Goal: Information Seeking & Learning: Learn about a topic

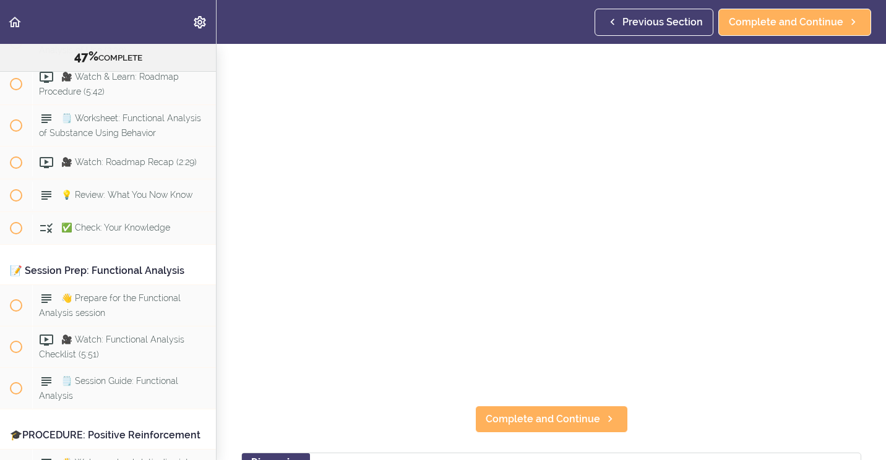
scroll to position [62, 0]
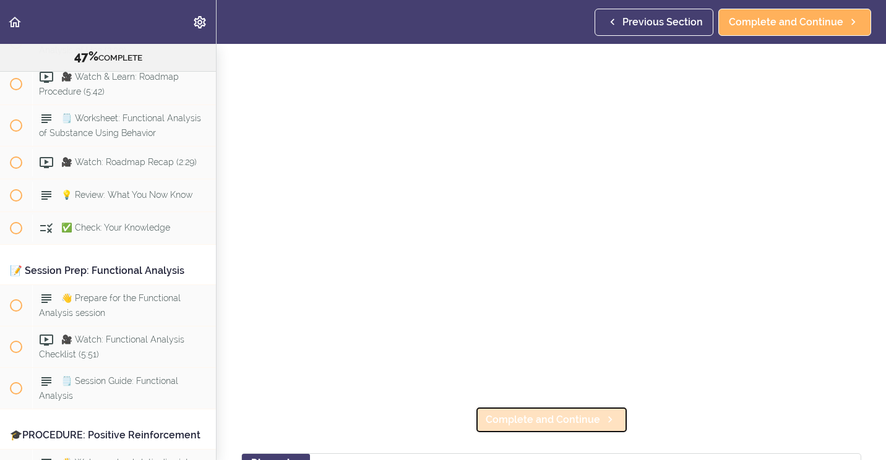
click at [527, 422] on link "Complete and Continue" at bounding box center [551, 419] width 153 height 27
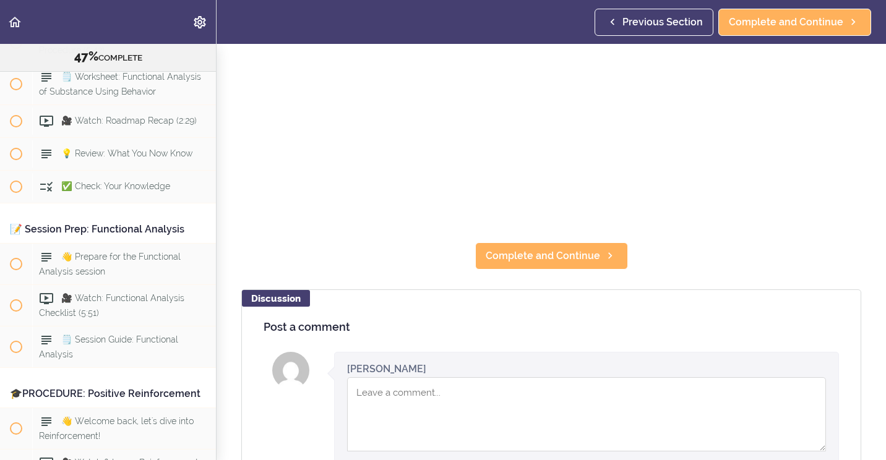
scroll to position [247, 0]
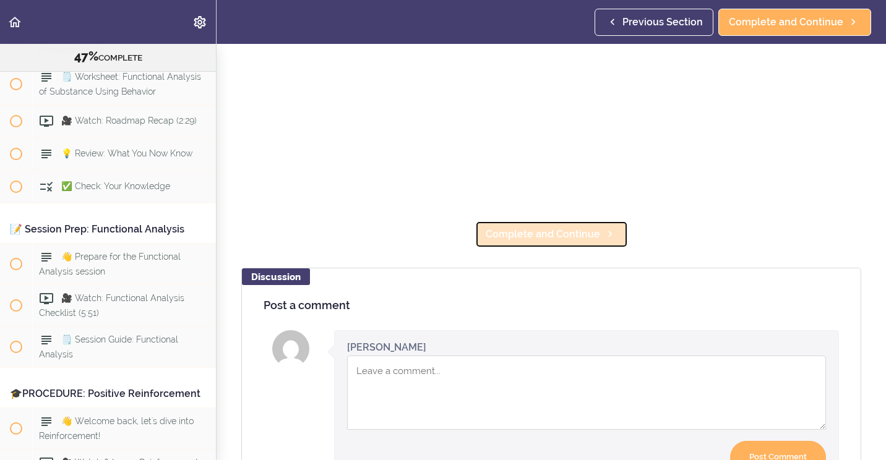
click at [505, 229] on span "Complete and Continue" at bounding box center [542, 234] width 114 height 15
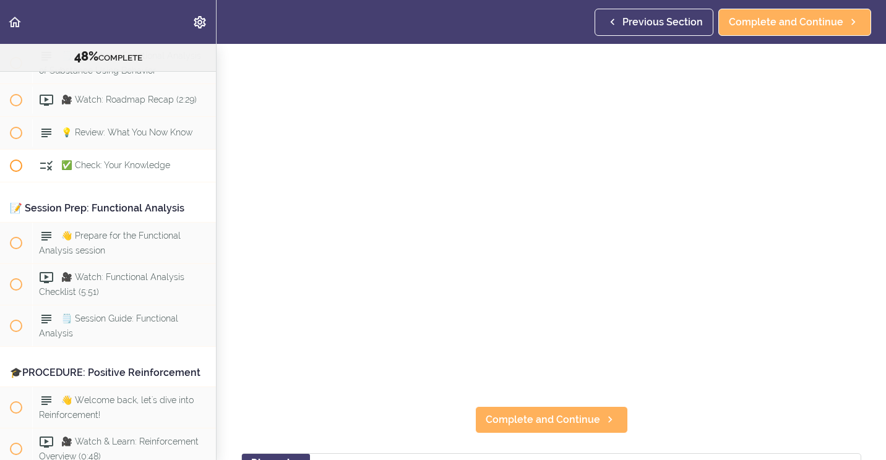
scroll to position [4113, 0]
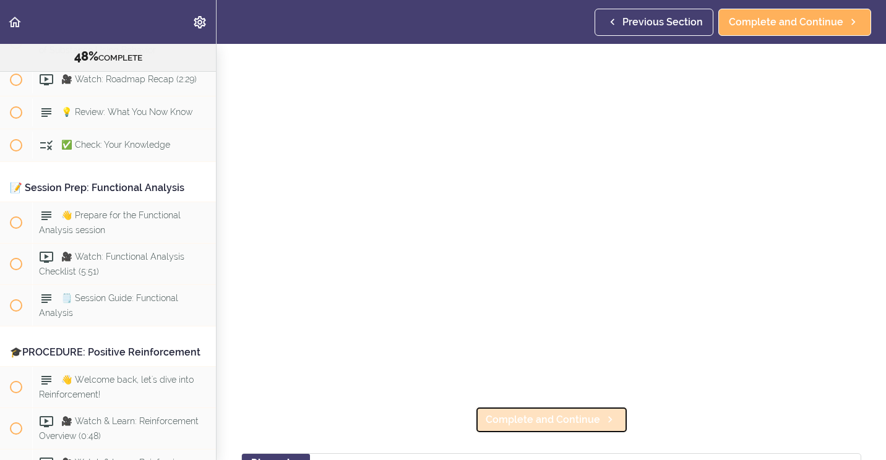
click at [510, 413] on span "Complete and Continue" at bounding box center [542, 420] width 114 height 15
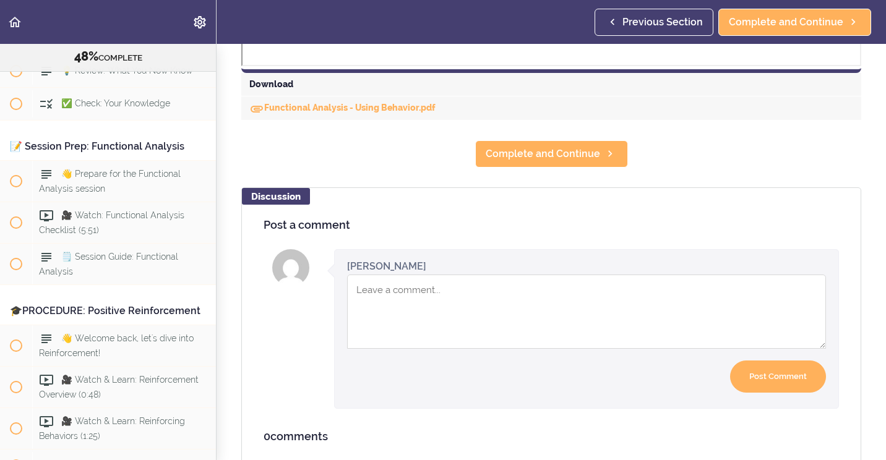
scroll to position [618, 0]
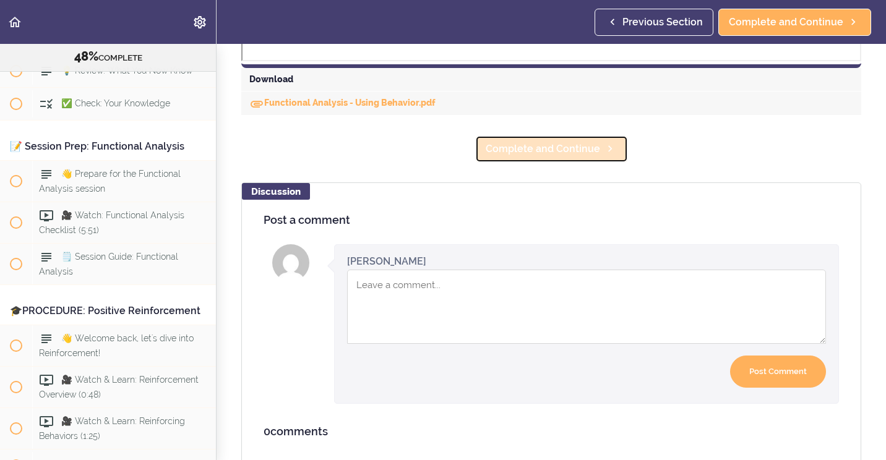
click at [556, 155] on span "Complete and Continue" at bounding box center [542, 149] width 114 height 15
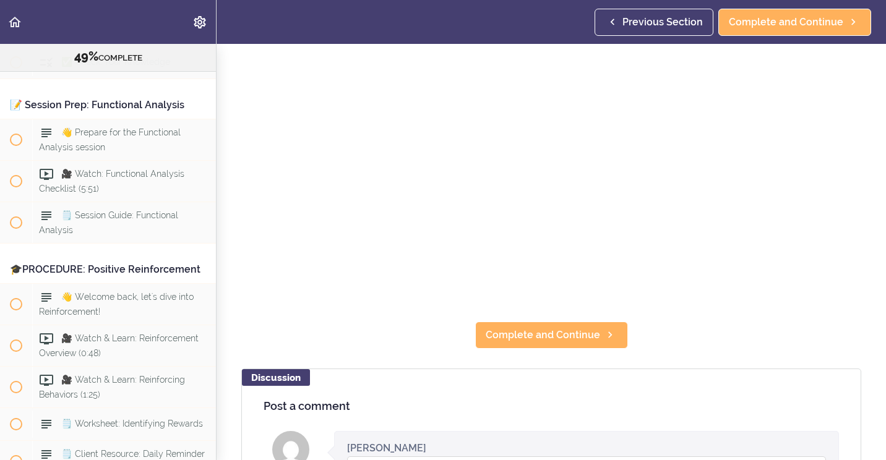
scroll to position [186, 0]
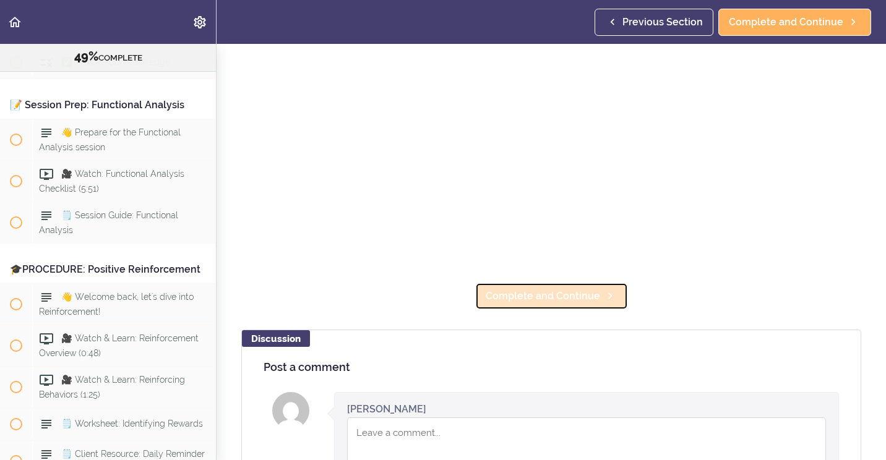
click at [550, 289] on span "Complete and Continue" at bounding box center [542, 296] width 114 height 15
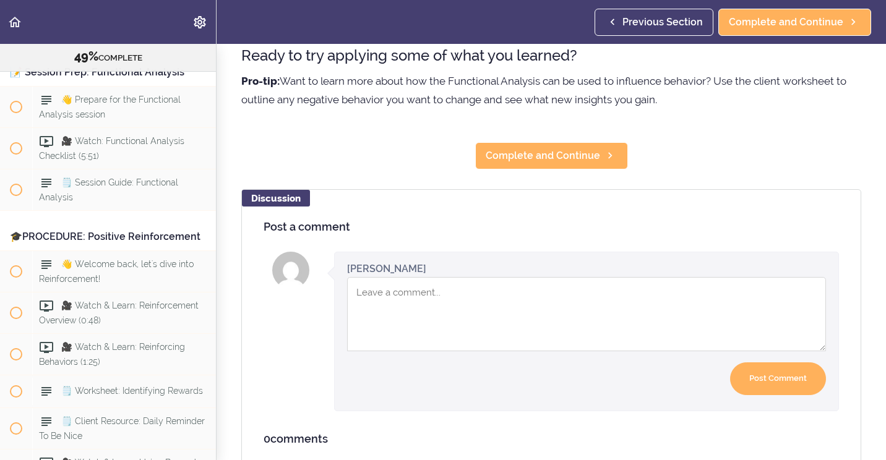
scroll to position [371, 0]
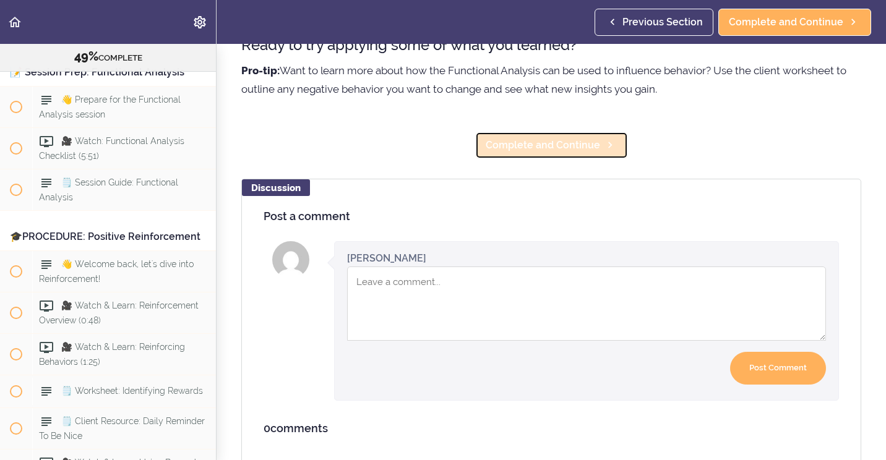
click at [564, 153] on span "Complete and Continue" at bounding box center [542, 145] width 114 height 15
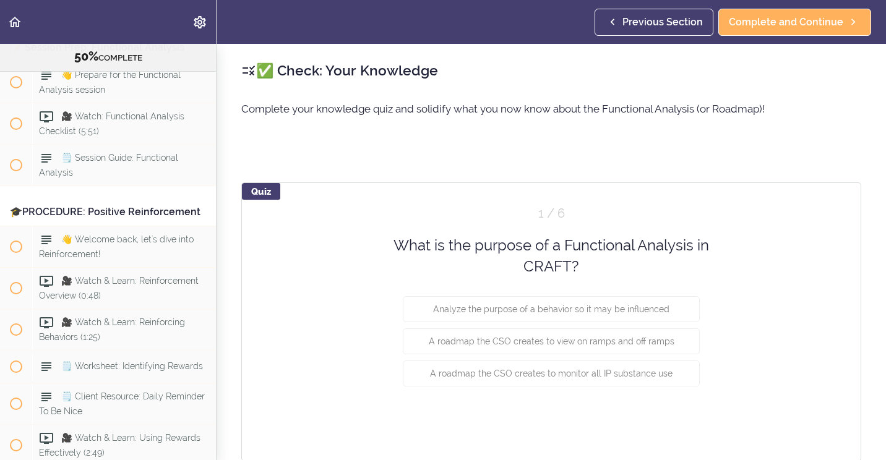
scroll to position [4261, 0]
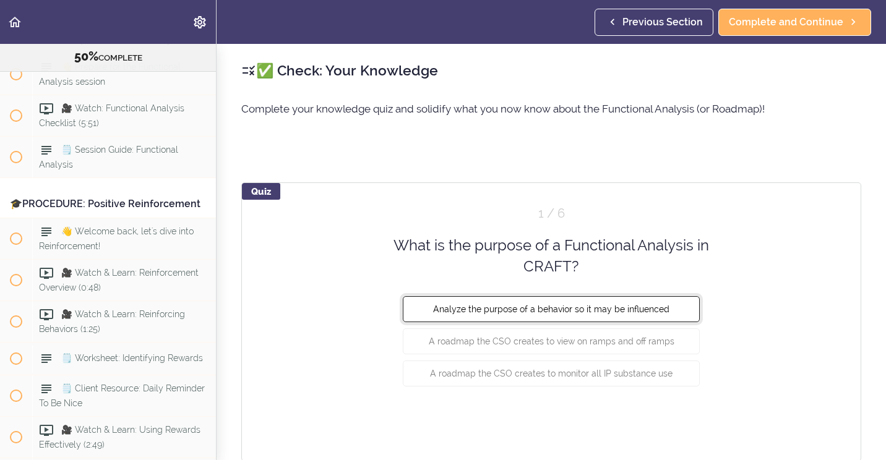
click at [518, 302] on button "Analyze the purpose of a behavior so it may be influenced" at bounding box center [551, 309] width 297 height 26
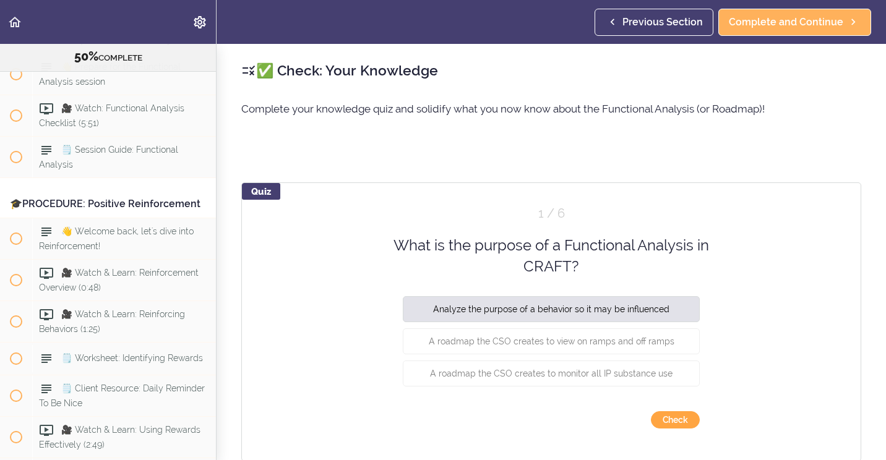
click at [675, 422] on button "Check" at bounding box center [675, 419] width 49 height 17
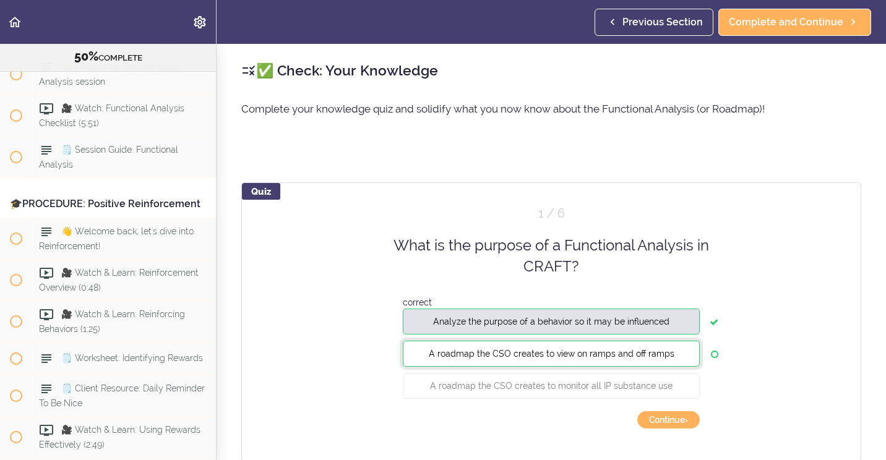
click at [547, 353] on span "A roadmap the CSO creates to view on ramps and off ramps" at bounding box center [552, 353] width 246 height 10
click at [669, 421] on button "Continue ›" at bounding box center [668, 419] width 62 height 17
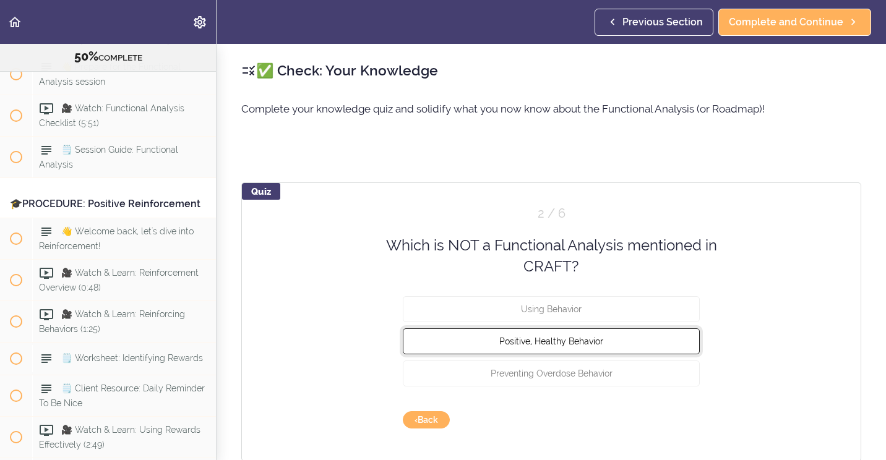
click at [595, 348] on button "Positive, Healthy Behavior" at bounding box center [551, 341] width 297 height 26
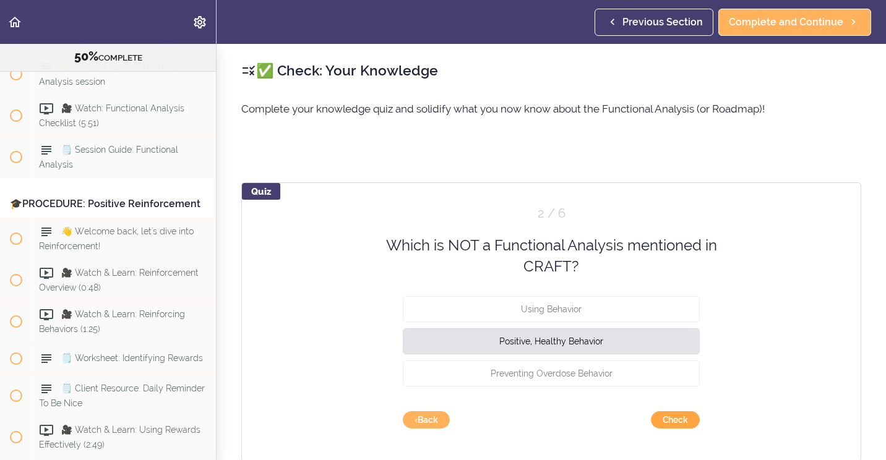
click at [677, 414] on button "Check" at bounding box center [675, 419] width 49 height 17
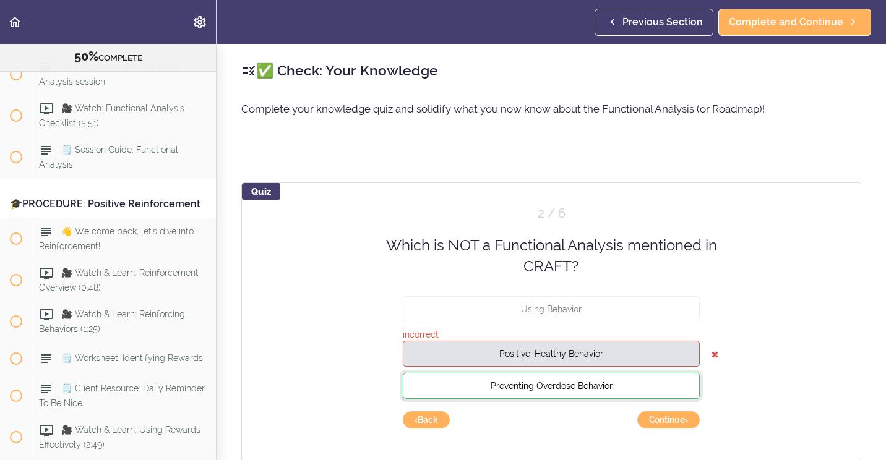
click at [604, 387] on span "Preventing Overdose Behavior" at bounding box center [551, 385] width 122 height 10
click at [656, 414] on button "Continue ›" at bounding box center [668, 419] width 62 height 17
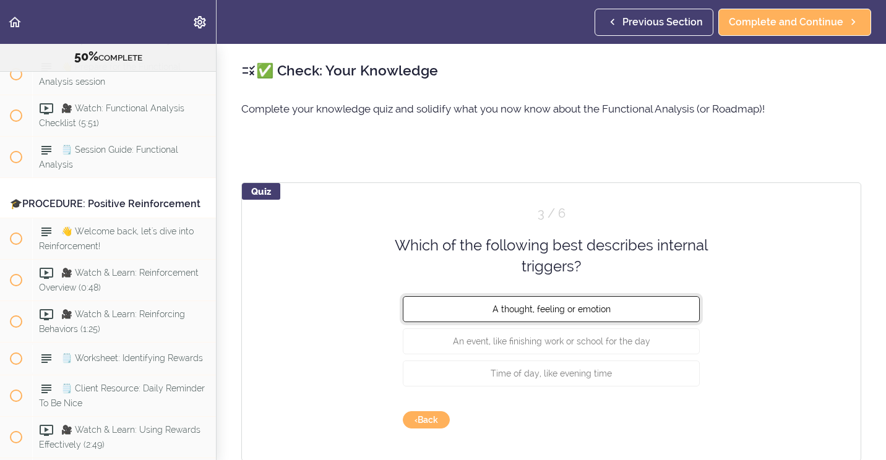
click at [520, 314] on button "A thought, feeling or emotion" at bounding box center [551, 309] width 297 height 26
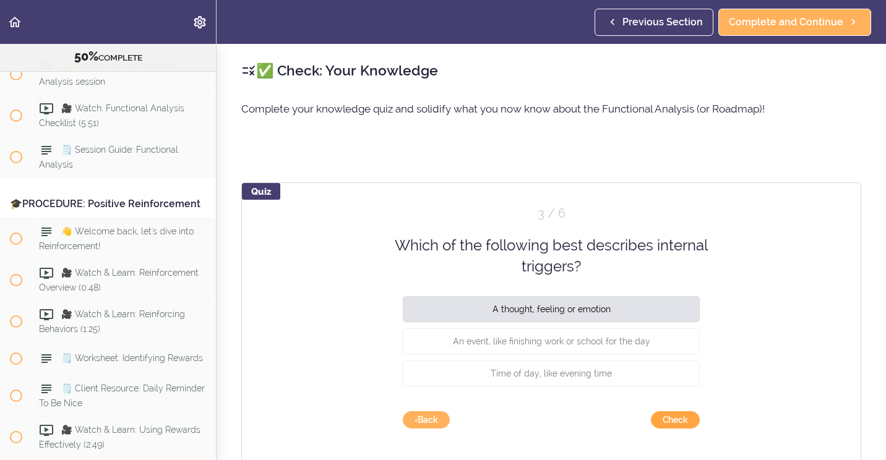
click at [667, 419] on button "Check" at bounding box center [675, 419] width 49 height 17
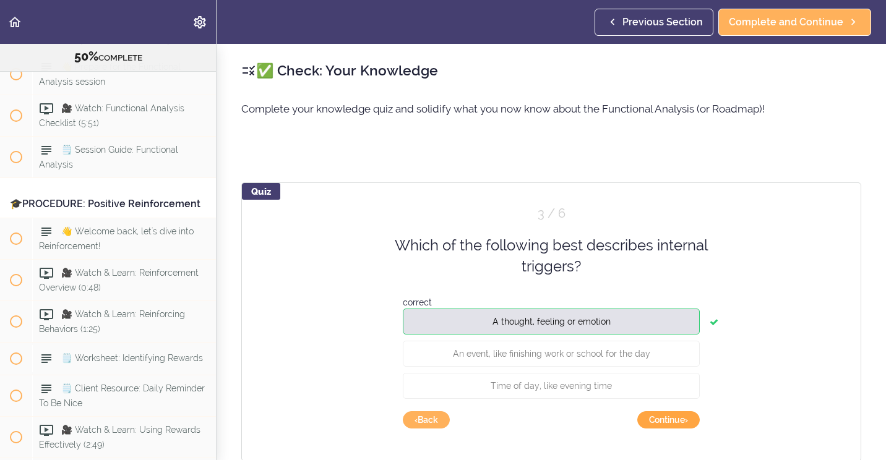
click at [670, 421] on button "Continue ›" at bounding box center [668, 419] width 62 height 17
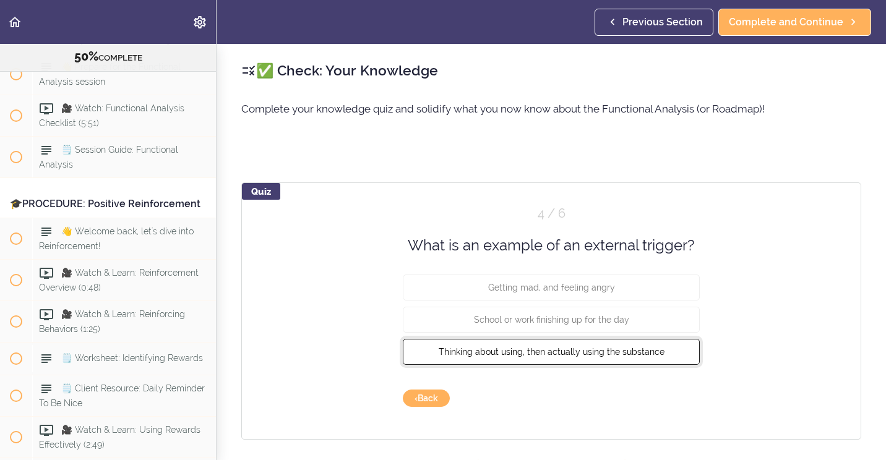
click at [565, 357] on button "Thinking about using, then actually using the substance" at bounding box center [551, 352] width 297 height 26
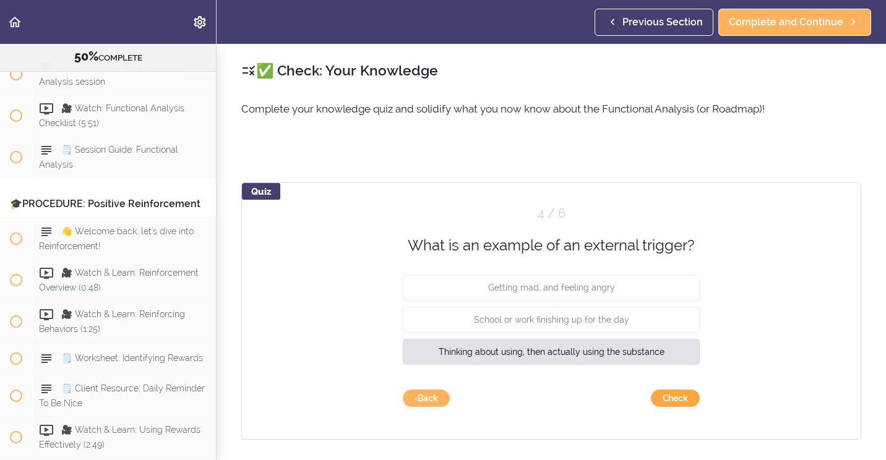
click at [672, 399] on button "Check" at bounding box center [675, 398] width 49 height 17
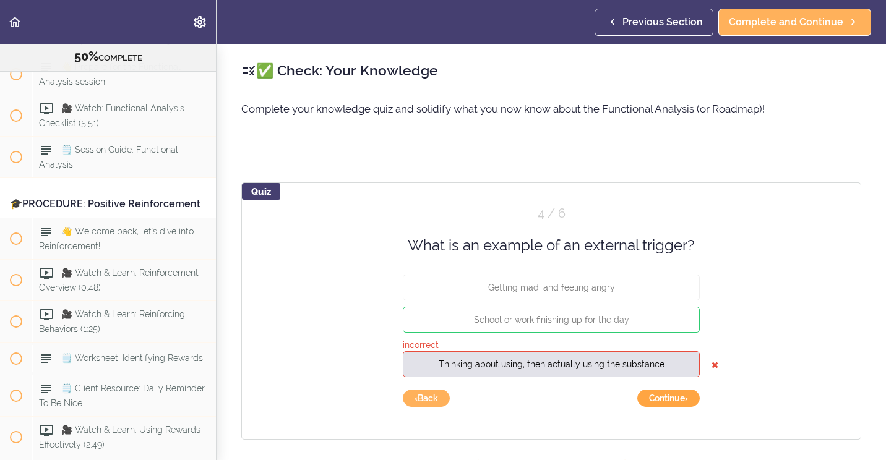
click at [669, 400] on button "Continue ›" at bounding box center [668, 398] width 62 height 17
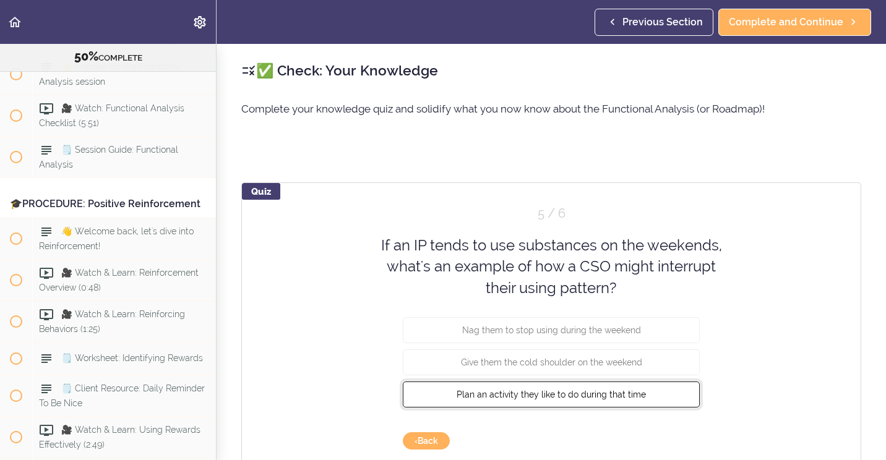
click at [654, 395] on button "Plan an activity they like to do during that time" at bounding box center [551, 395] width 297 height 26
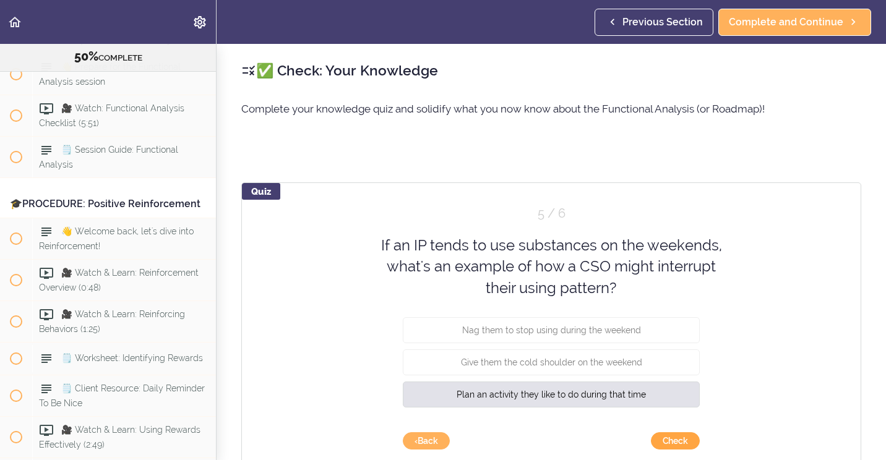
click at [685, 443] on button "Check" at bounding box center [675, 440] width 49 height 17
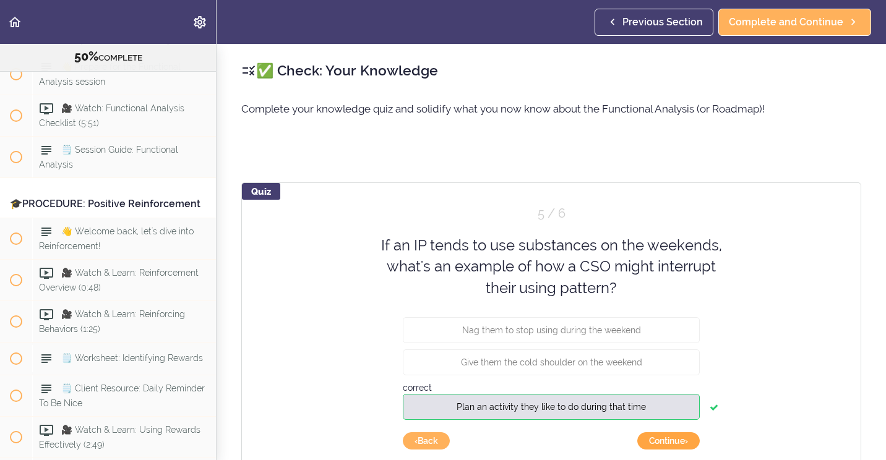
click at [684, 442] on button "Continue ›" at bounding box center [668, 440] width 62 height 17
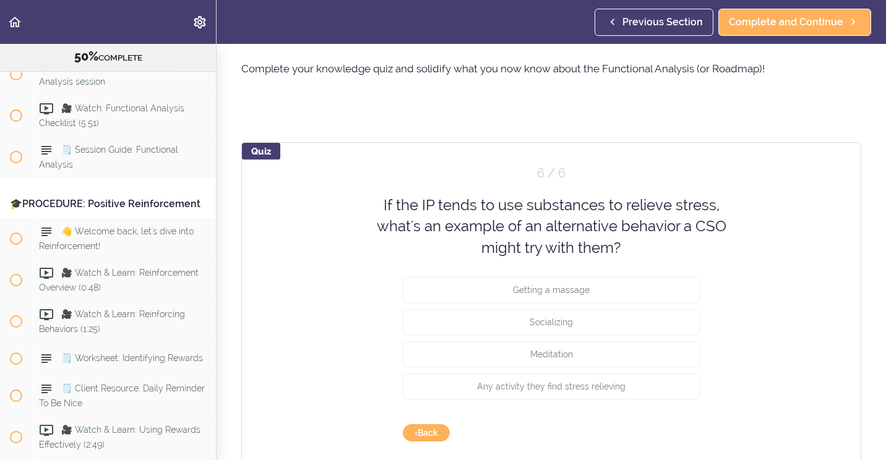
scroll to position [62, 0]
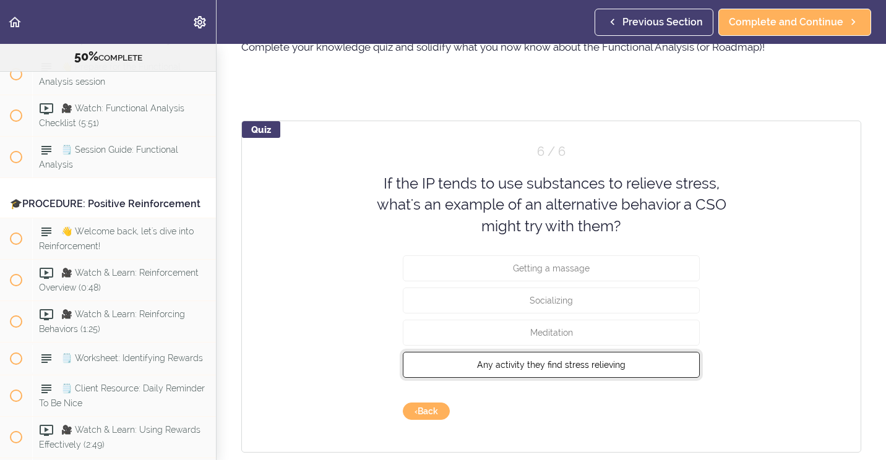
click at [569, 369] on span "Any activity they find stress relieving" at bounding box center [551, 365] width 148 height 10
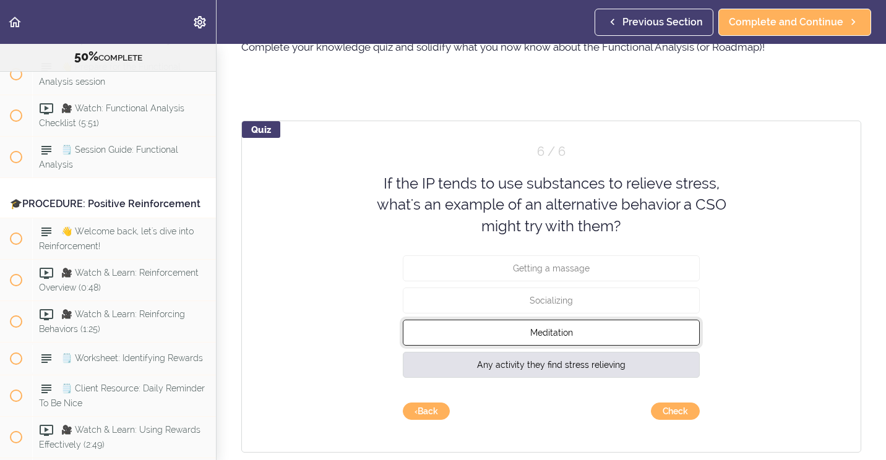
click at [580, 333] on button "Meditation" at bounding box center [551, 333] width 297 height 26
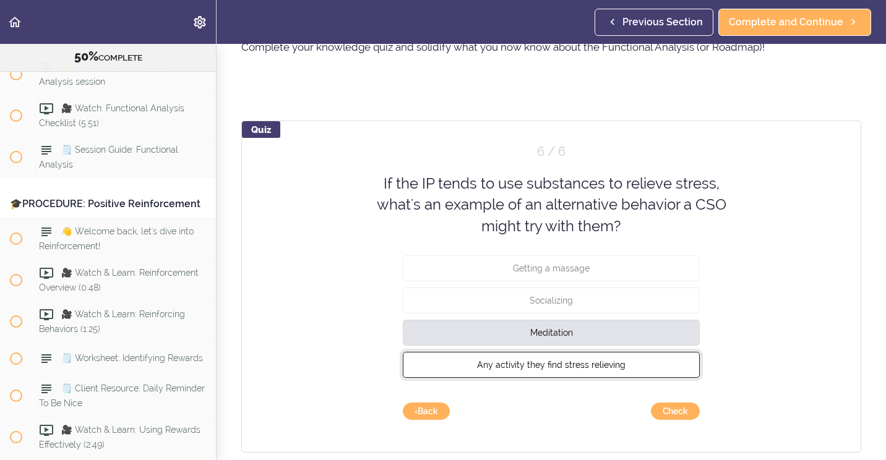
click at [563, 365] on span "Any activity they find stress relieving" at bounding box center [551, 365] width 148 height 10
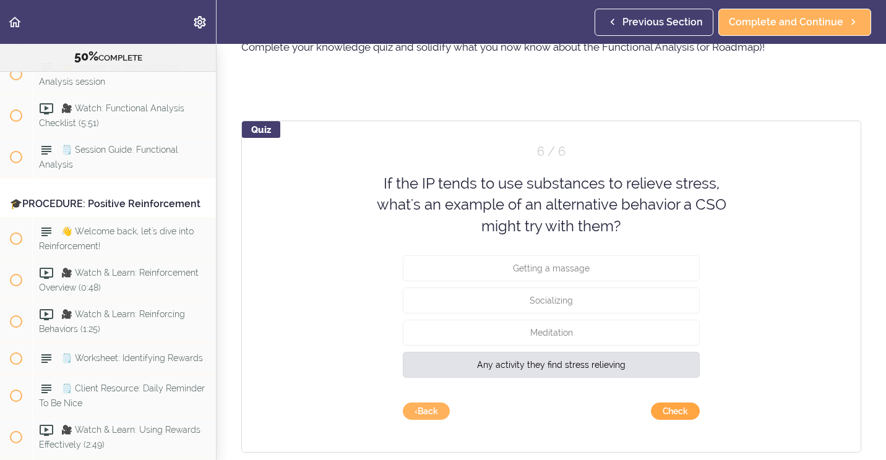
click at [672, 411] on button "Check" at bounding box center [675, 411] width 49 height 17
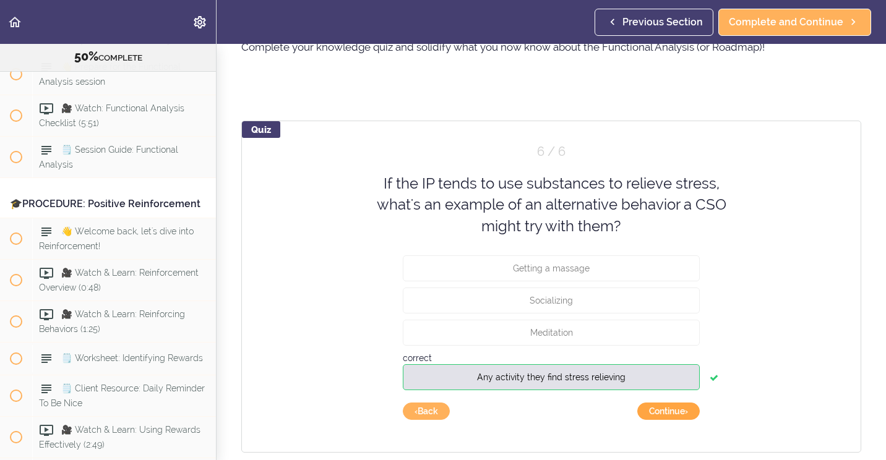
click at [668, 413] on button "Continue ›" at bounding box center [668, 411] width 62 height 17
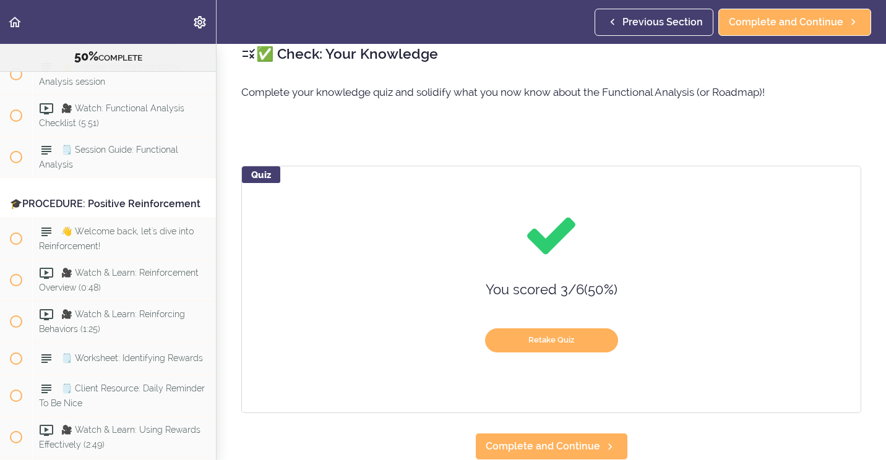
scroll to position [26, 0]
click at [552, 332] on button "Retake Quiz" at bounding box center [551, 340] width 133 height 24
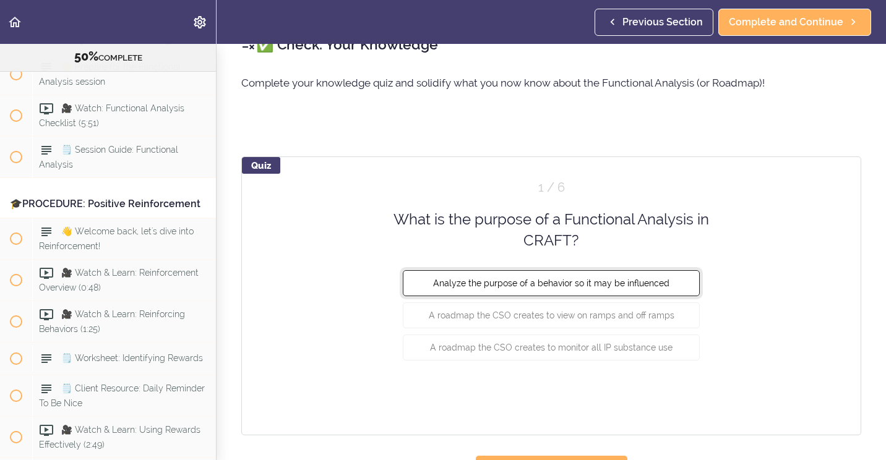
click at [463, 288] on span "Analyze the purpose of a behavior so it may be influenced" at bounding box center [551, 283] width 236 height 10
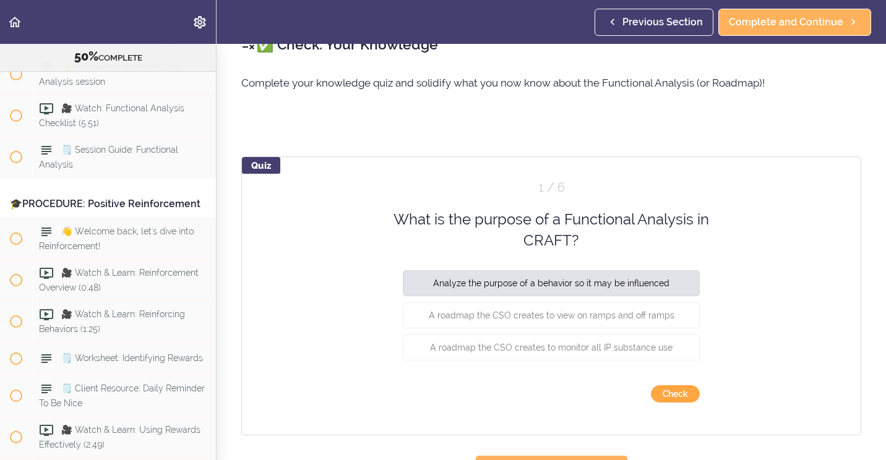
click at [659, 394] on button "Check" at bounding box center [675, 393] width 49 height 17
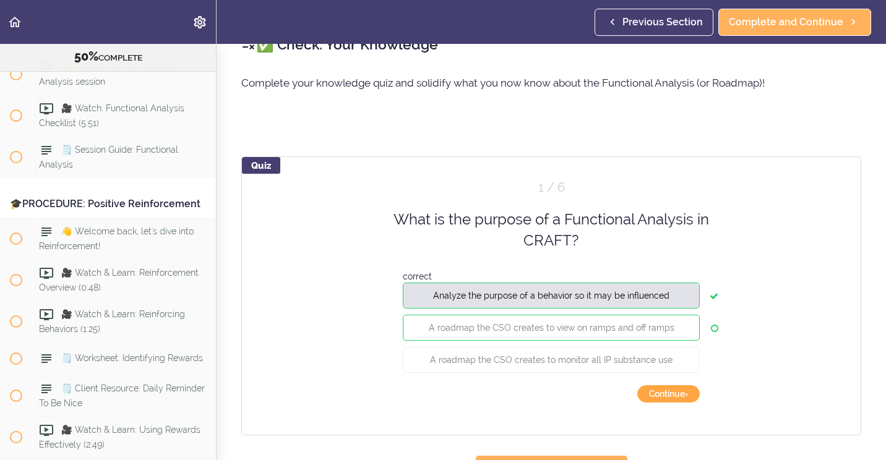
click at [661, 393] on button "Continue ›" at bounding box center [668, 393] width 62 height 17
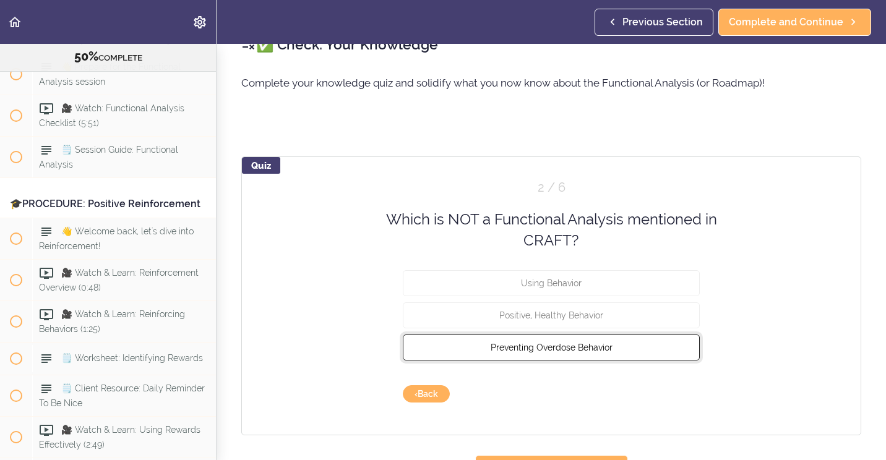
click at [549, 348] on span "Preventing Overdose Behavior" at bounding box center [551, 347] width 122 height 10
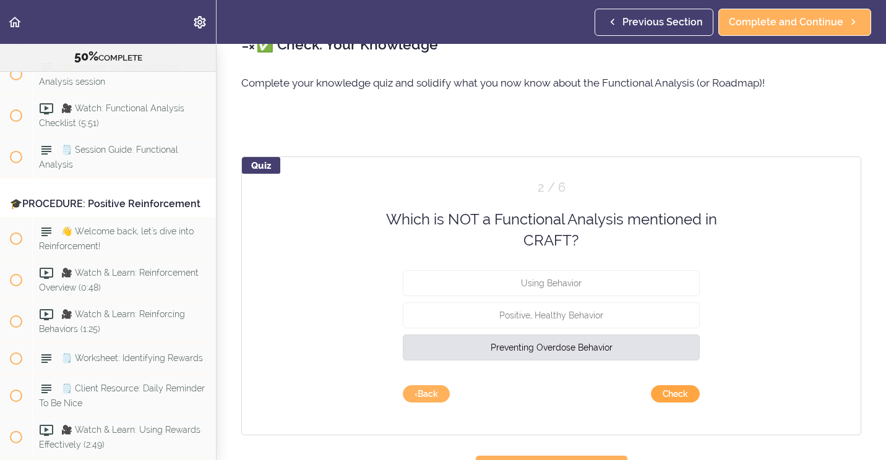
click at [670, 394] on button "Check" at bounding box center [675, 393] width 49 height 17
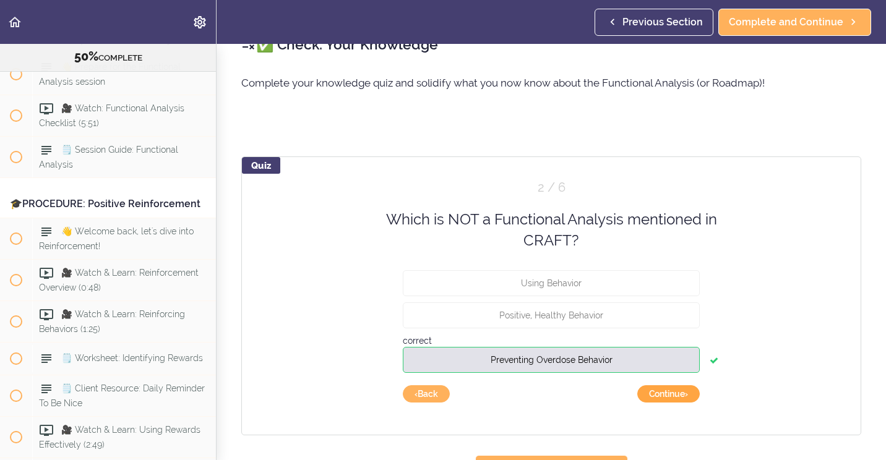
click at [670, 394] on button "Continue ›" at bounding box center [668, 393] width 62 height 17
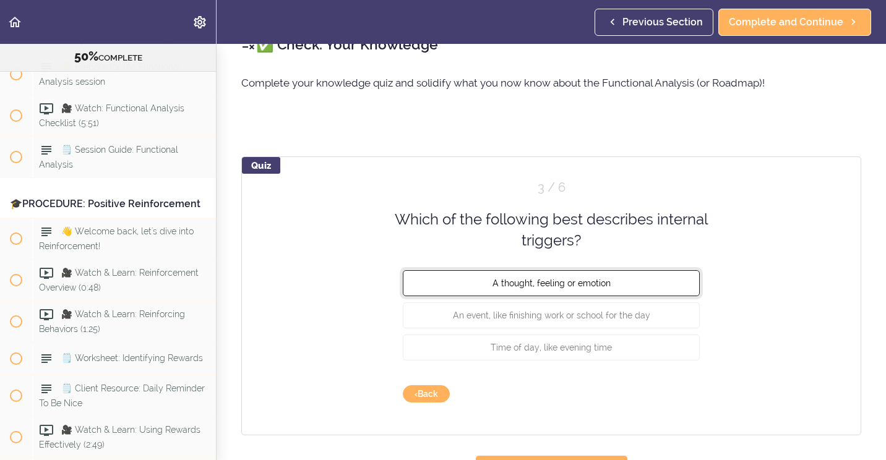
click at [568, 286] on span "A thought, feeling or emotion" at bounding box center [551, 283] width 118 height 10
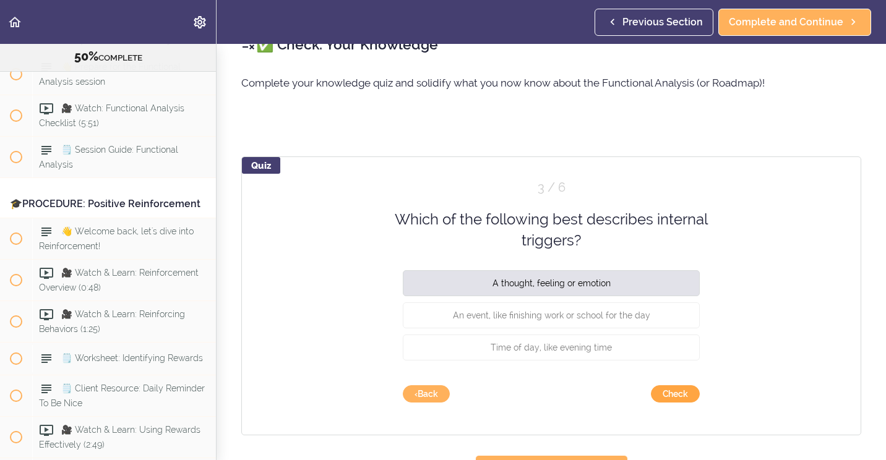
click at [672, 391] on button "Check" at bounding box center [675, 393] width 49 height 17
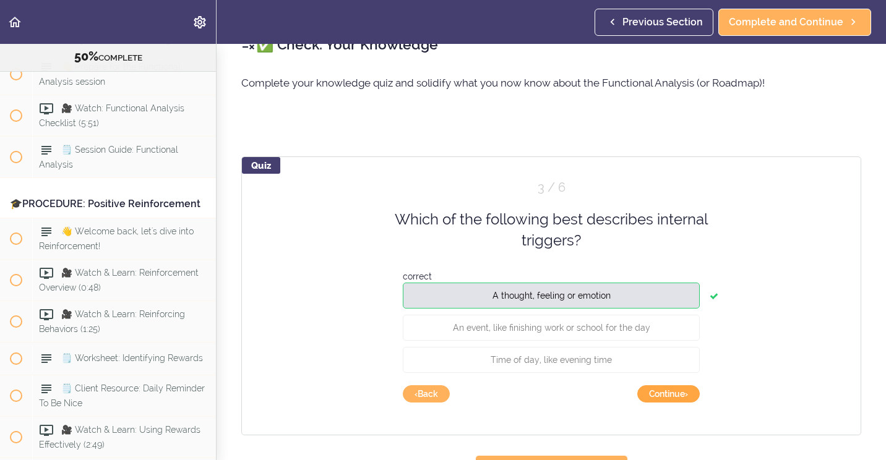
click at [672, 392] on button "Continue ›" at bounding box center [668, 393] width 62 height 17
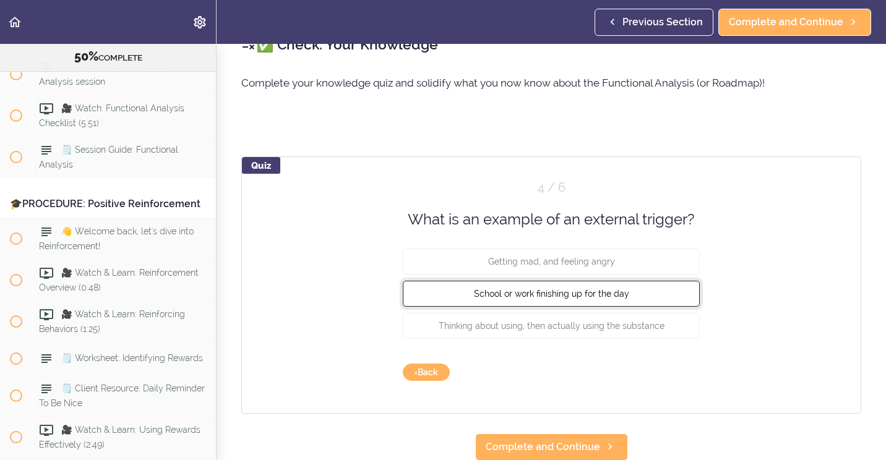
click at [539, 297] on span "School or work finishing up for the day" at bounding box center [551, 294] width 155 height 10
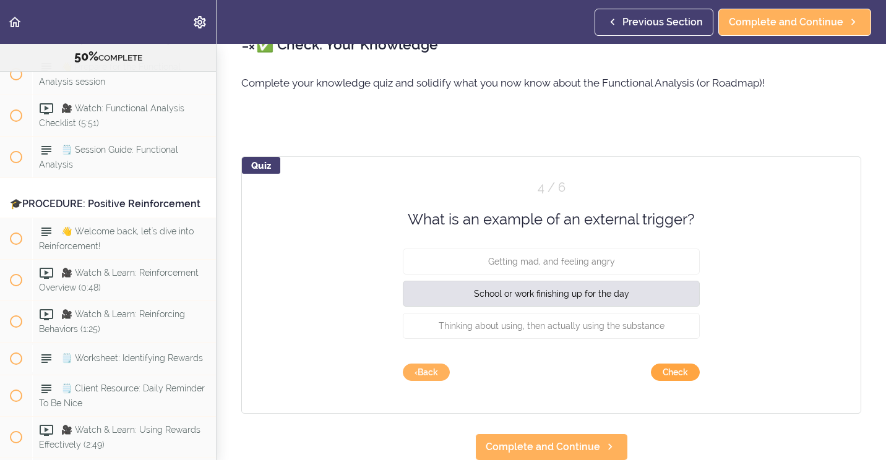
click at [679, 370] on button "Check" at bounding box center [675, 372] width 49 height 17
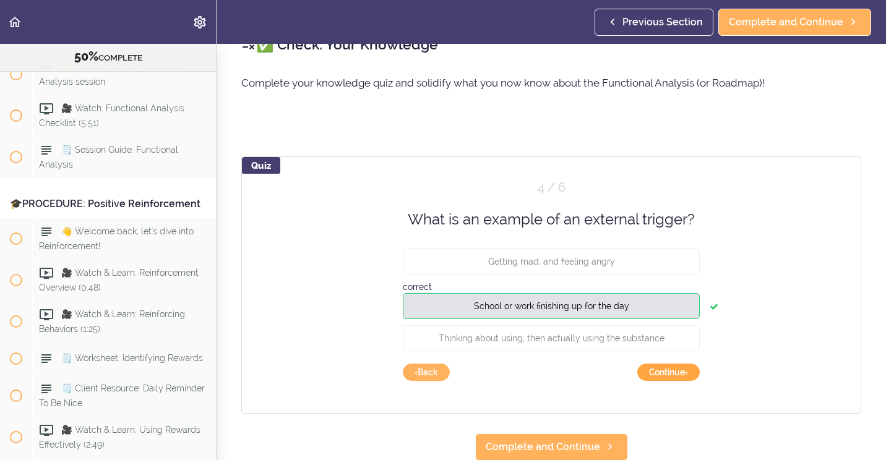
click at [677, 371] on button "Continue ›" at bounding box center [668, 372] width 62 height 17
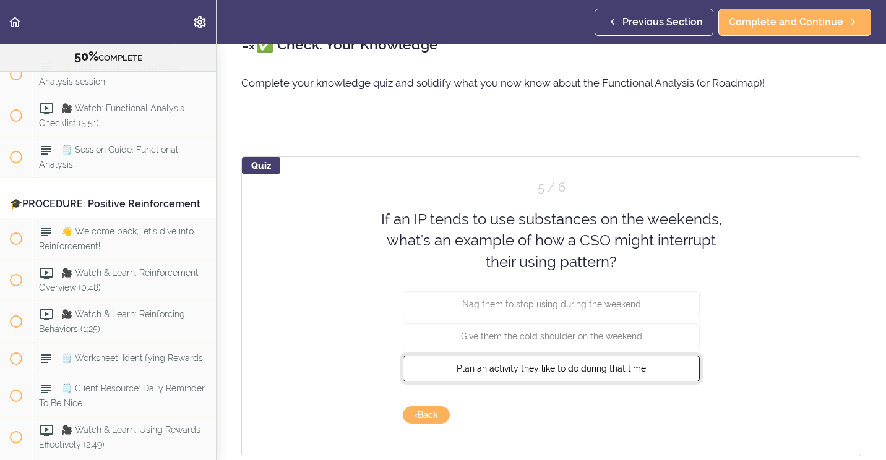
click at [641, 372] on button "Plan an activity they like to do during that time" at bounding box center [551, 369] width 297 height 26
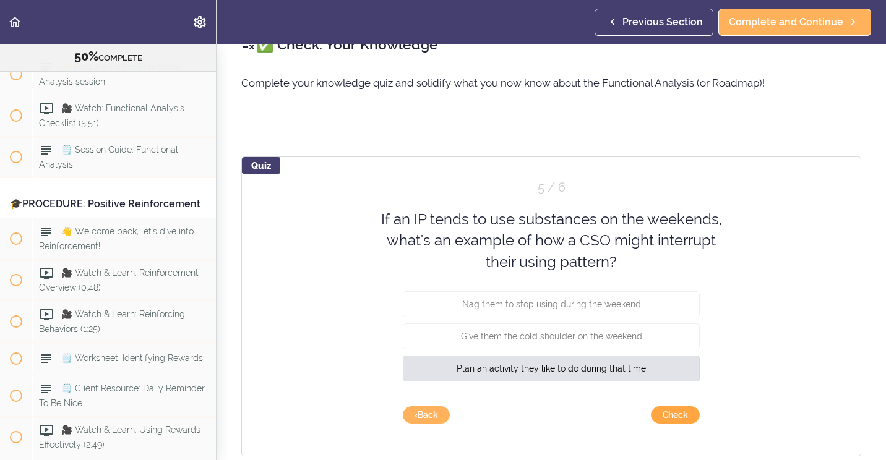
click at [682, 421] on button "Check" at bounding box center [675, 414] width 49 height 17
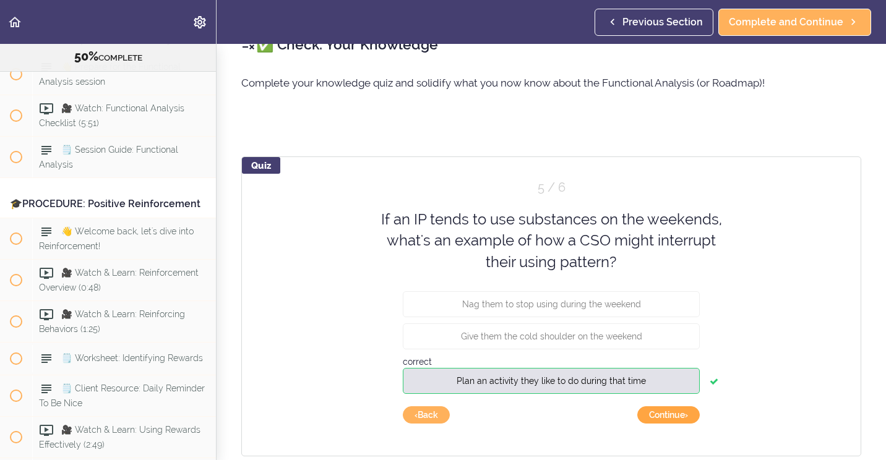
click at [680, 417] on button "Continue ›" at bounding box center [668, 414] width 62 height 17
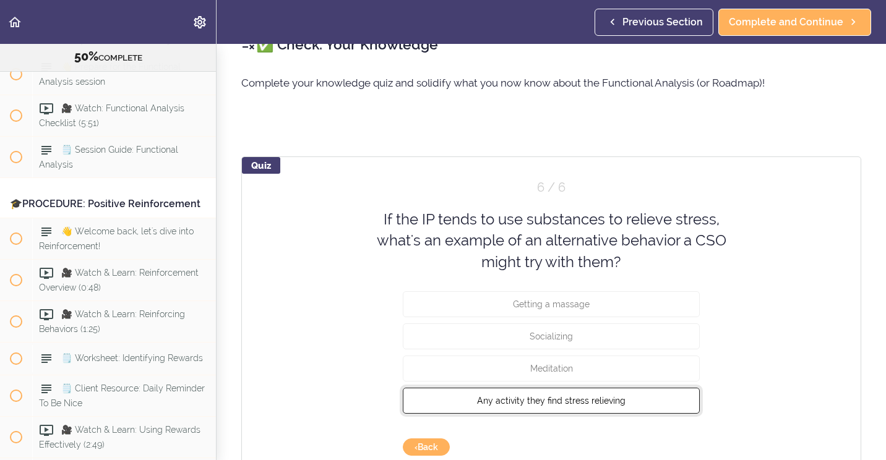
click at [644, 405] on button "Any activity they find stress relieving" at bounding box center [551, 401] width 297 height 26
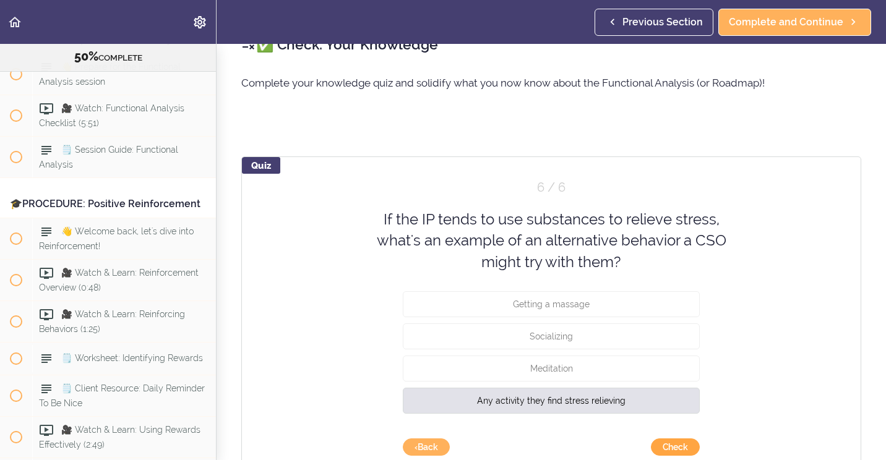
click at [676, 445] on button "Check" at bounding box center [675, 446] width 49 height 17
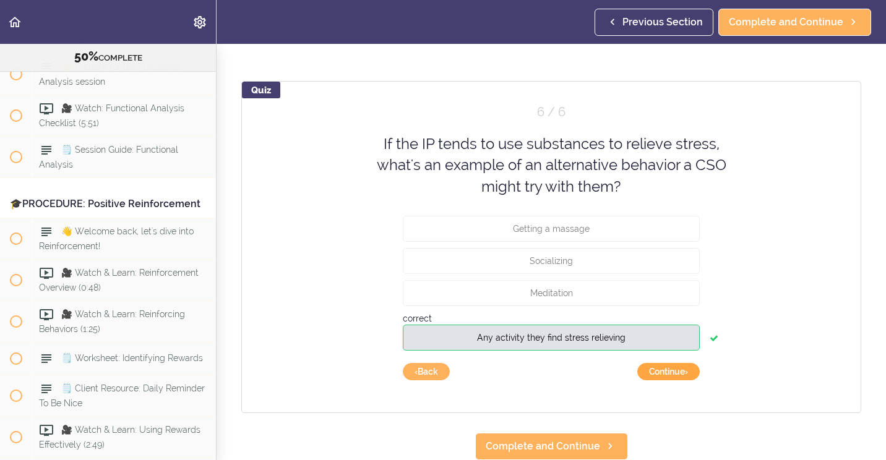
click at [668, 363] on button "Continue ›" at bounding box center [668, 371] width 62 height 17
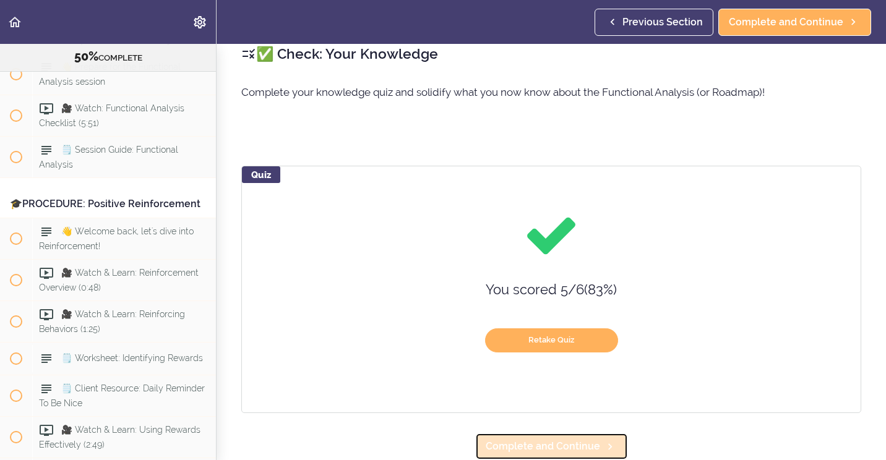
click at [568, 440] on span "Complete and Continue" at bounding box center [542, 446] width 114 height 15
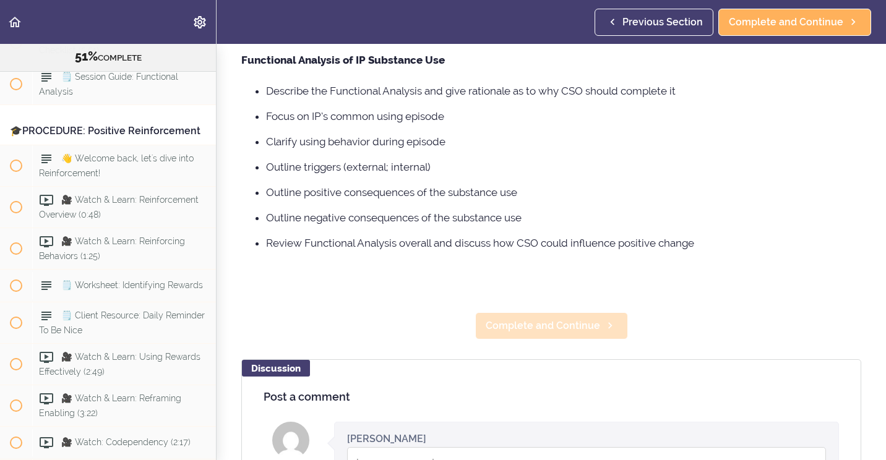
scroll to position [186, 0]
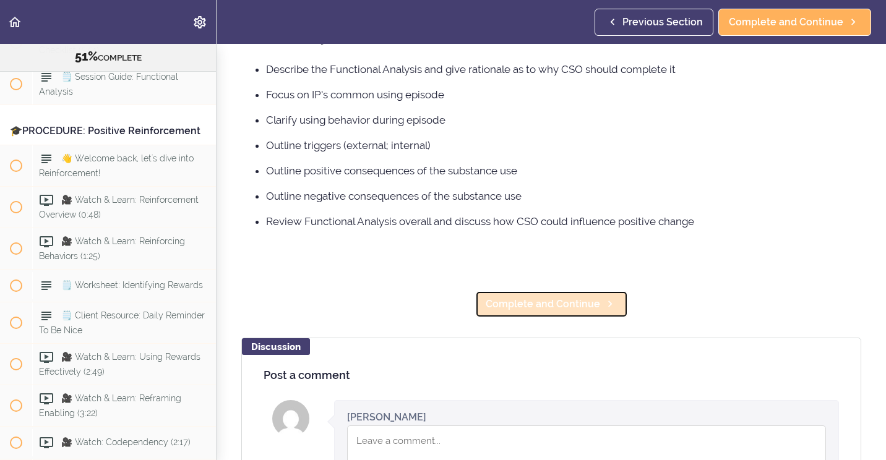
click at [552, 300] on span "Complete and Continue" at bounding box center [542, 304] width 114 height 15
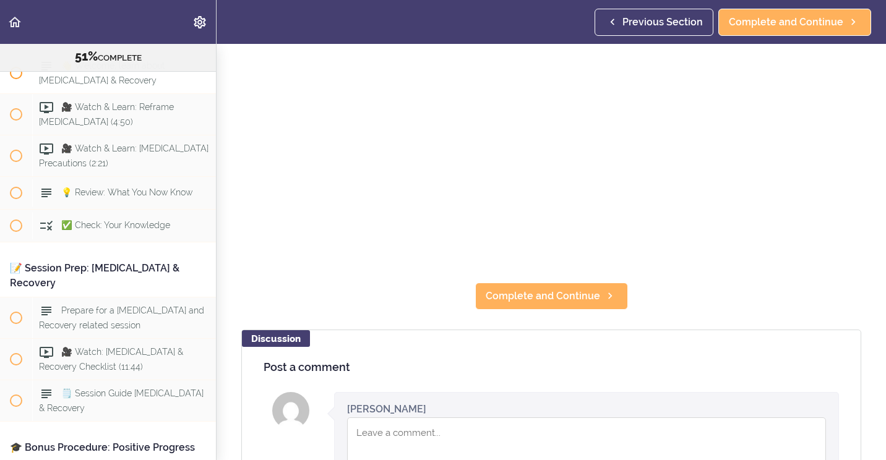
scroll to position [7221, 0]
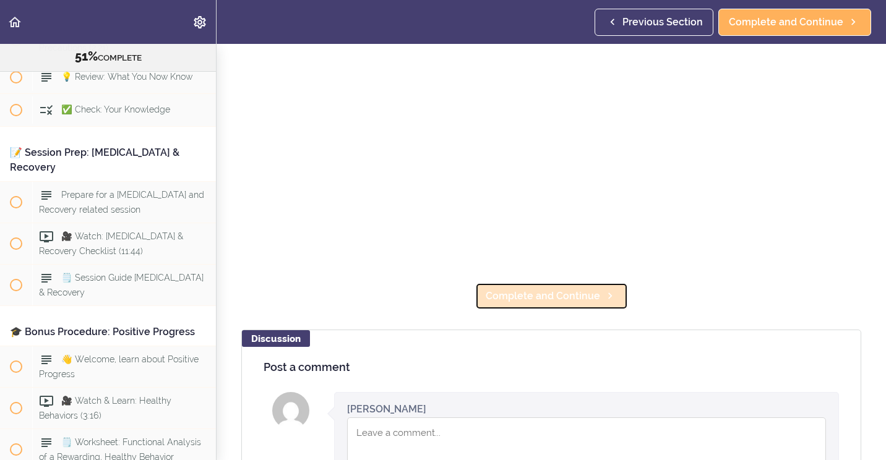
click at [532, 289] on span "Complete and Continue" at bounding box center [542, 296] width 114 height 15
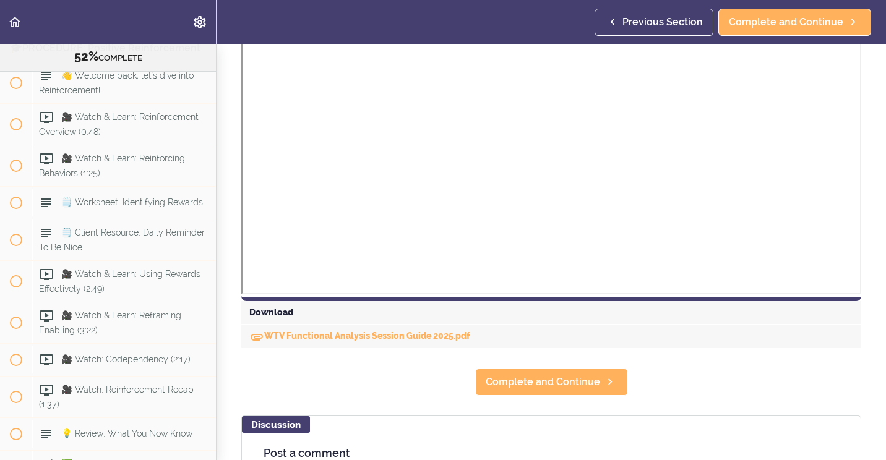
scroll to position [618, 0]
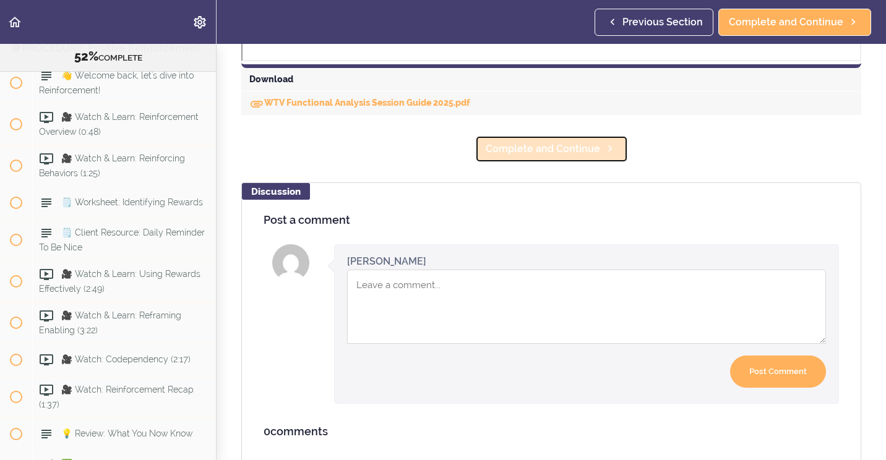
click at [532, 156] on link "Complete and Continue" at bounding box center [551, 148] width 153 height 27
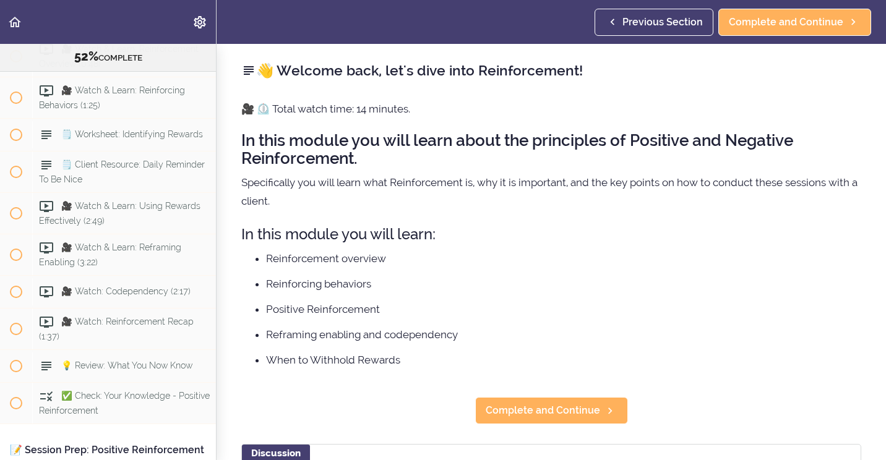
scroll to position [4514, 0]
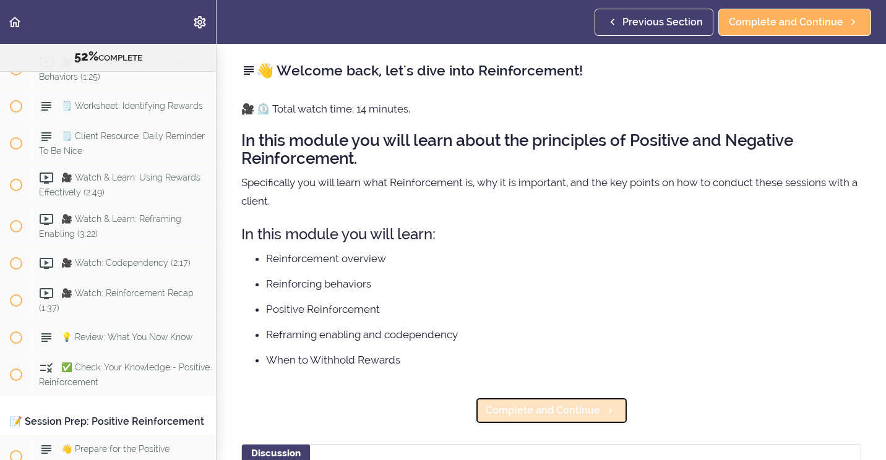
click at [555, 408] on span "Complete and Continue" at bounding box center [542, 410] width 114 height 15
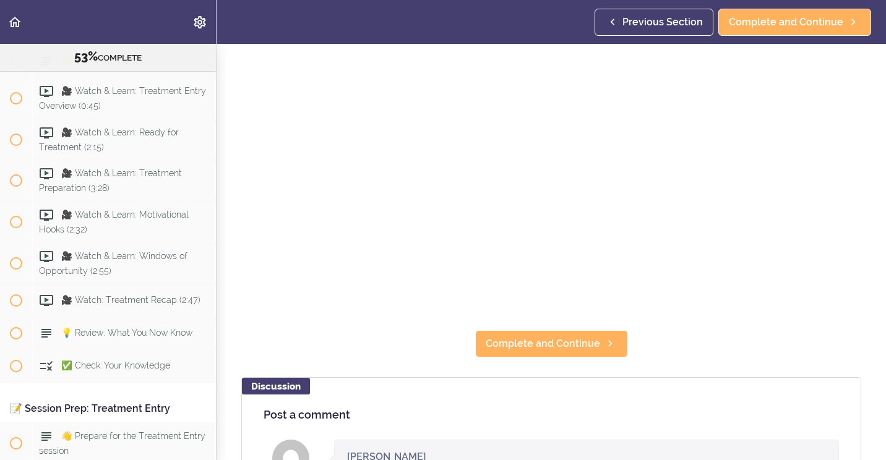
scroll to position [124, 0]
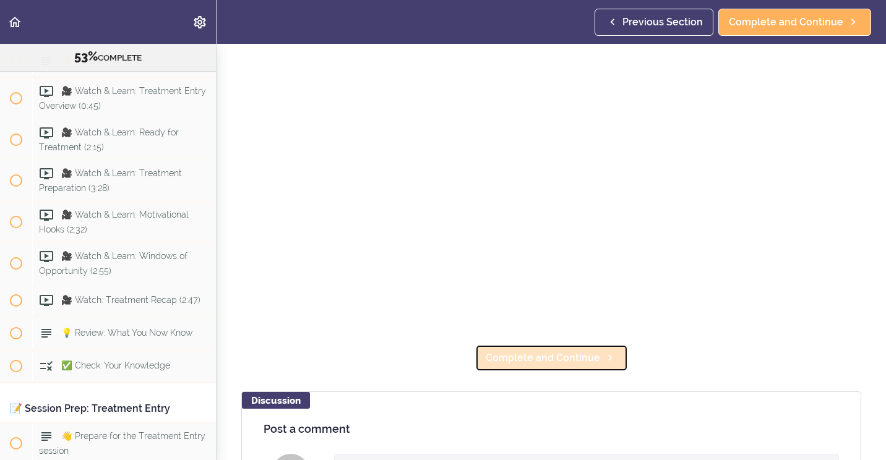
click at [538, 355] on span "Complete and Continue" at bounding box center [542, 358] width 114 height 15
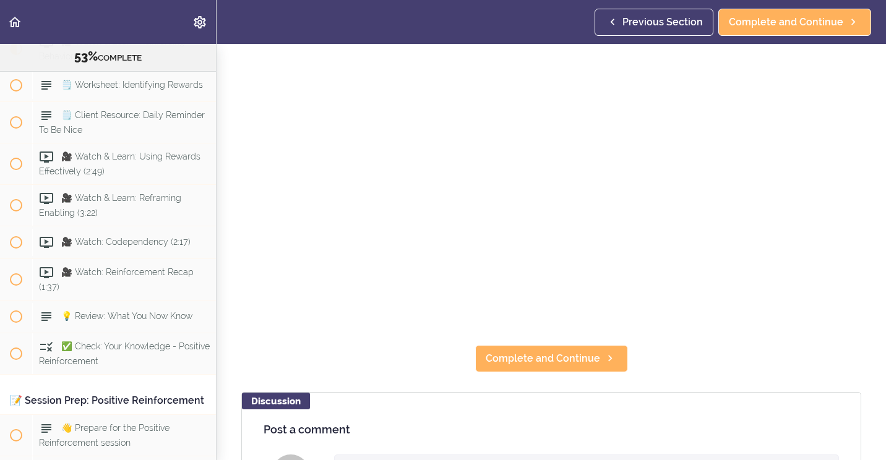
scroll to position [124, 0]
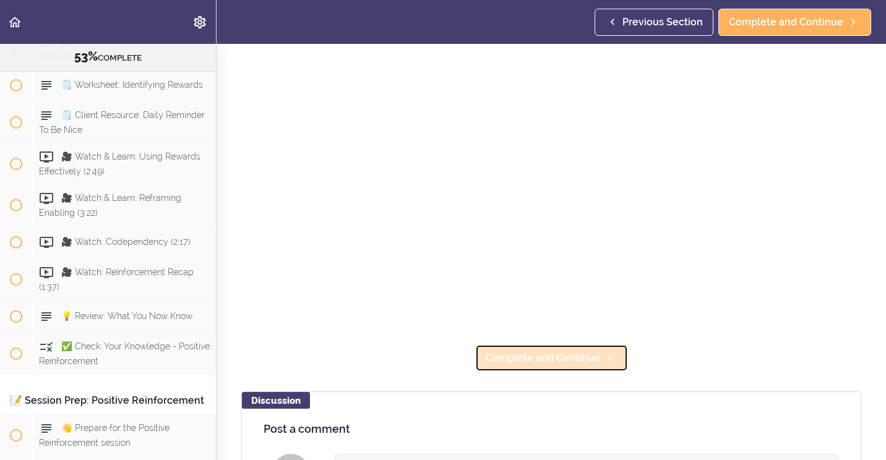
click at [531, 356] on span "Complete and Continue" at bounding box center [542, 358] width 114 height 15
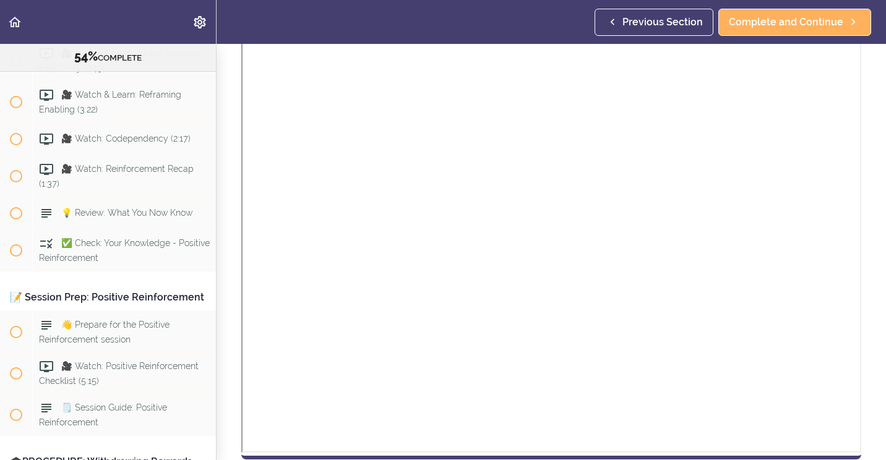
scroll to position [330, 0]
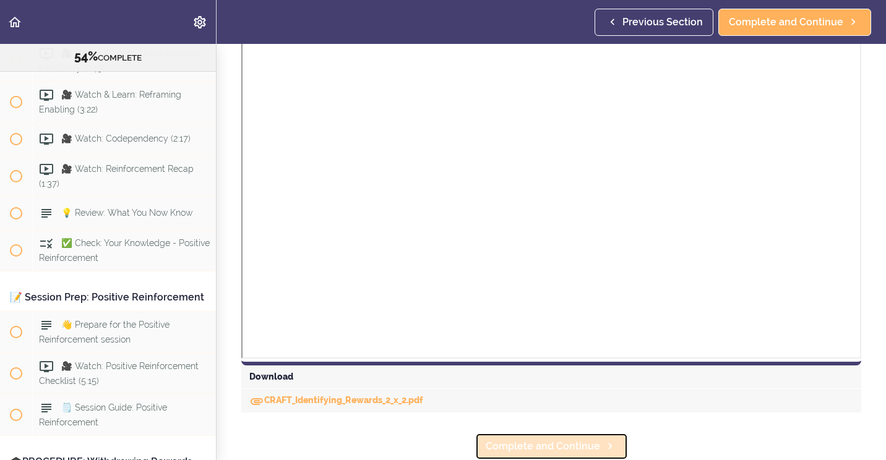
click at [552, 439] on span "Complete and Continue" at bounding box center [542, 446] width 114 height 15
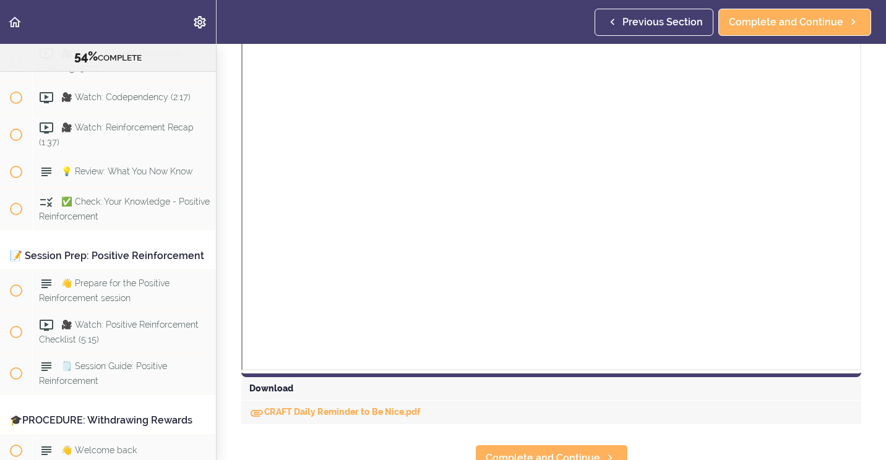
scroll to position [330, 0]
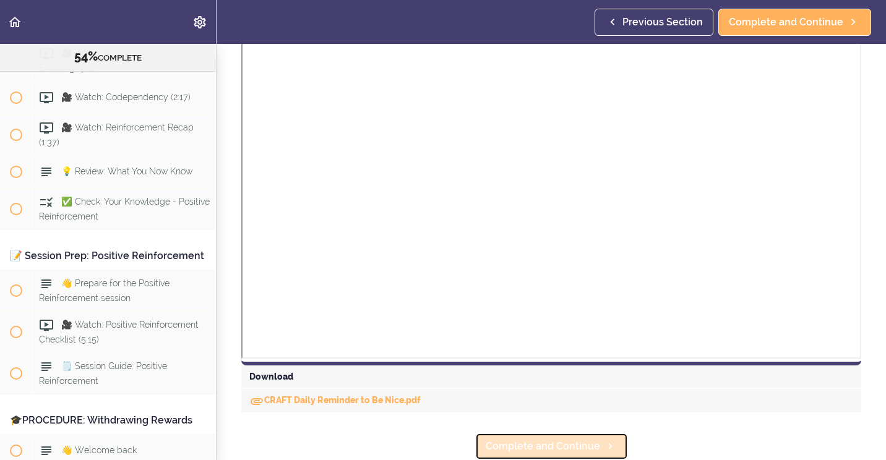
click at [544, 439] on span "Complete and Continue" at bounding box center [542, 446] width 114 height 15
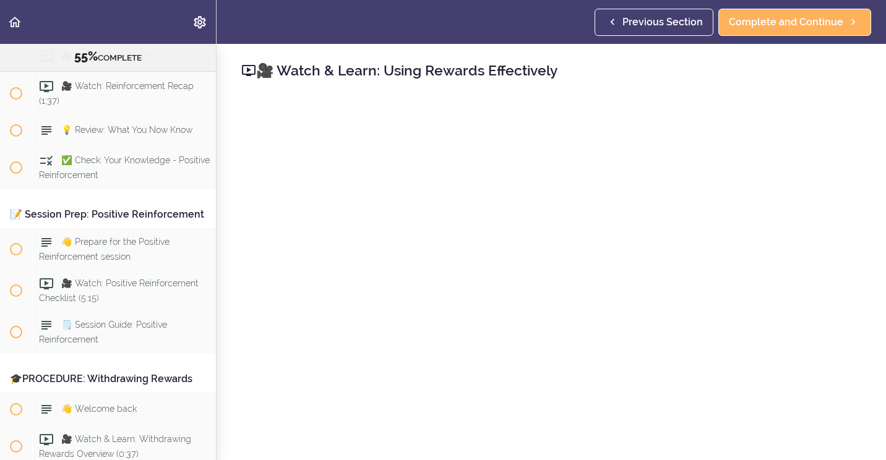
scroll to position [247, 0]
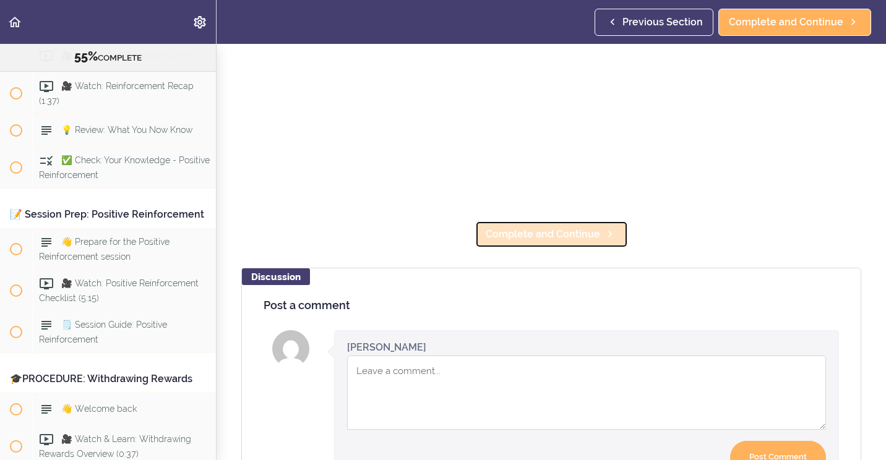
click at [538, 231] on span "Complete and Continue" at bounding box center [542, 234] width 114 height 15
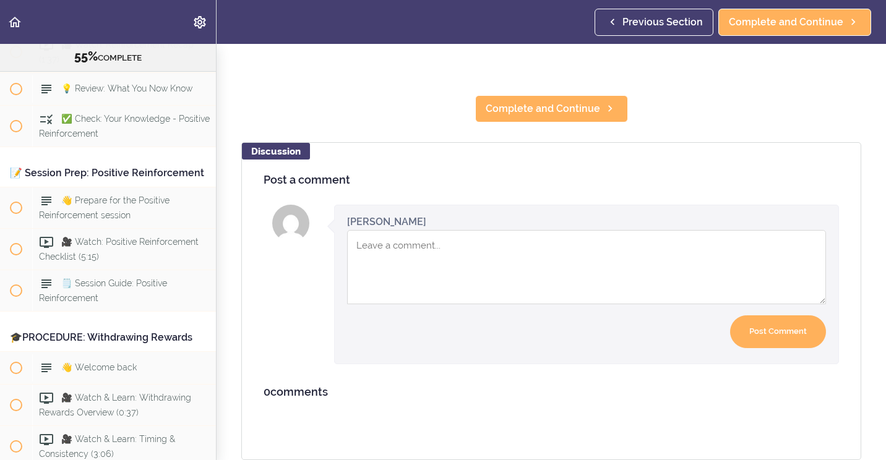
scroll to position [377, 0]
click at [518, 102] on span "Complete and Continue" at bounding box center [542, 108] width 114 height 15
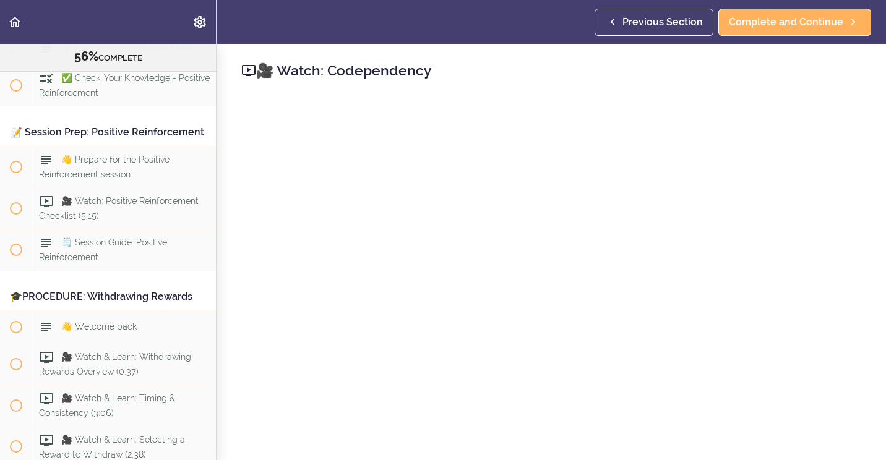
scroll to position [4804, 0]
